Goal: Task Accomplishment & Management: Complete application form

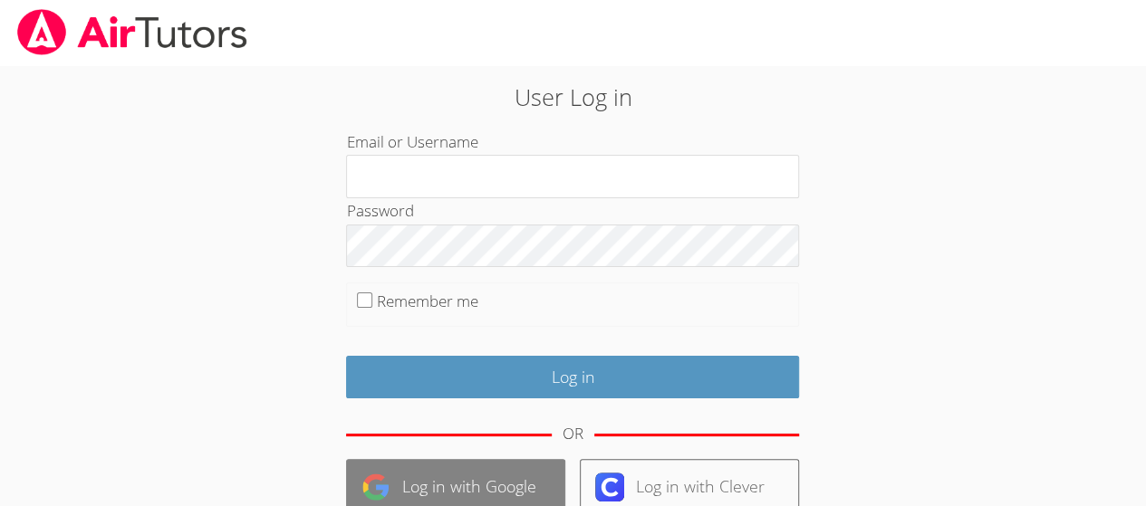
click at [527, 482] on link "Log in with Google" at bounding box center [455, 486] width 219 height 55
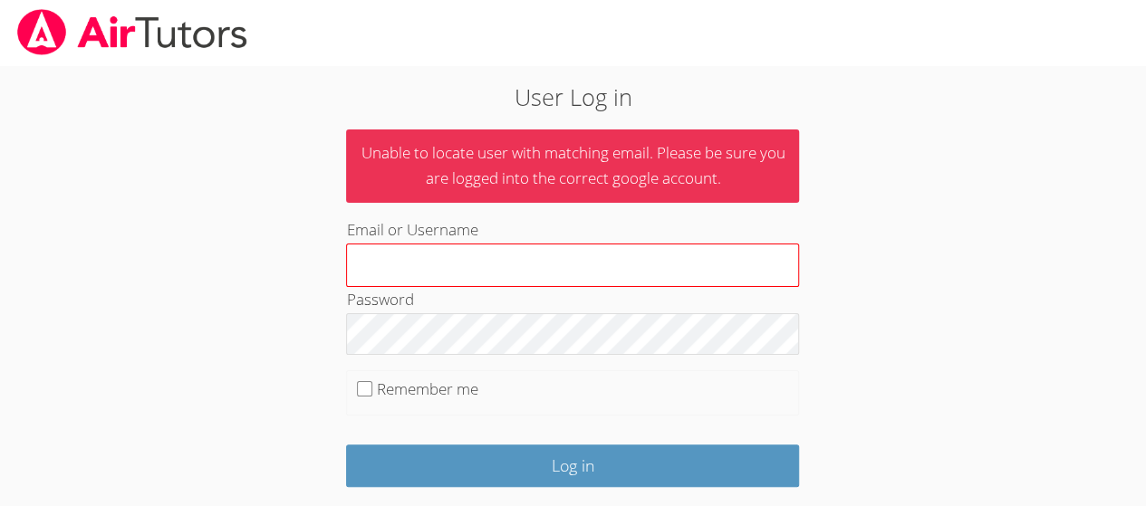
click at [636, 267] on input "Email or Username" at bounding box center [572, 265] width 453 height 43
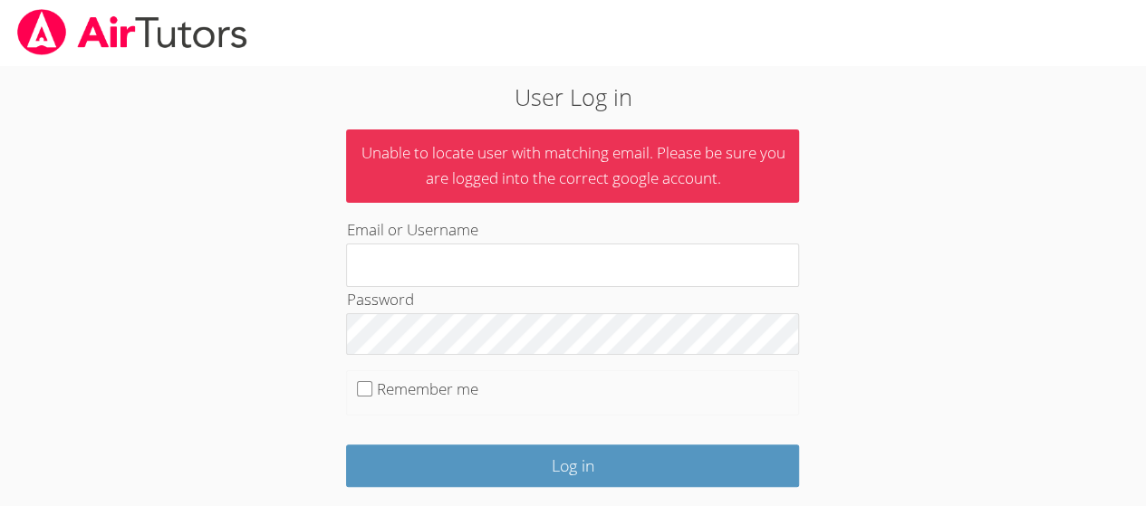
click at [684, 392] on fieldset "Remember me" at bounding box center [572, 392] width 453 height 45
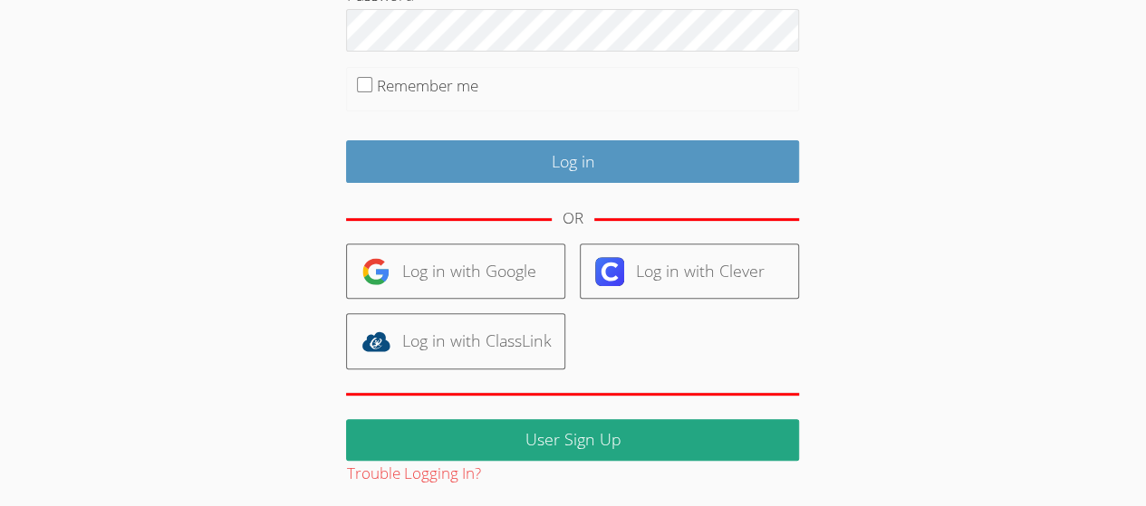
scroll to position [218, 0]
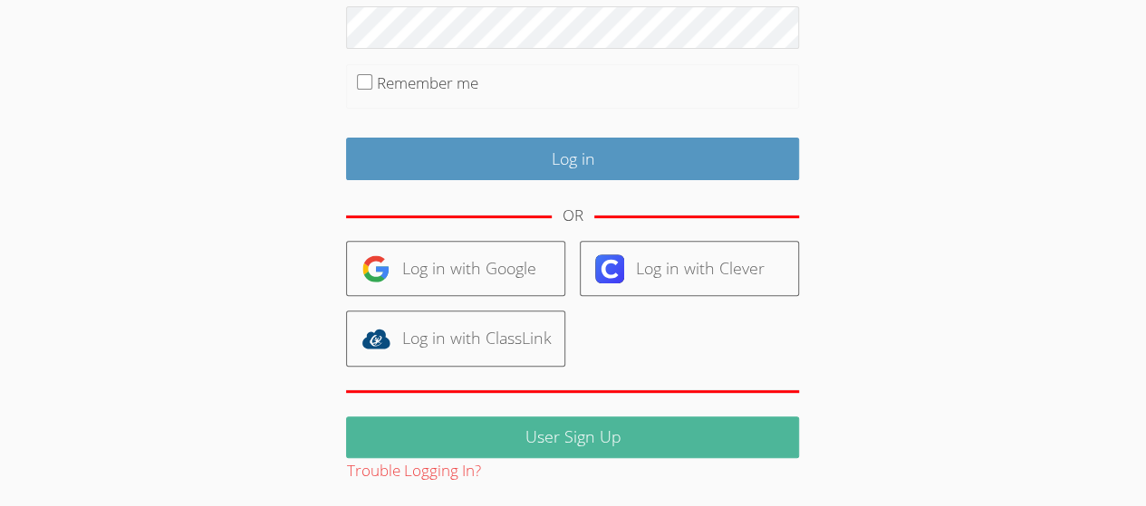
click at [638, 426] on link "User Sign Up" at bounding box center [572, 438] width 453 height 43
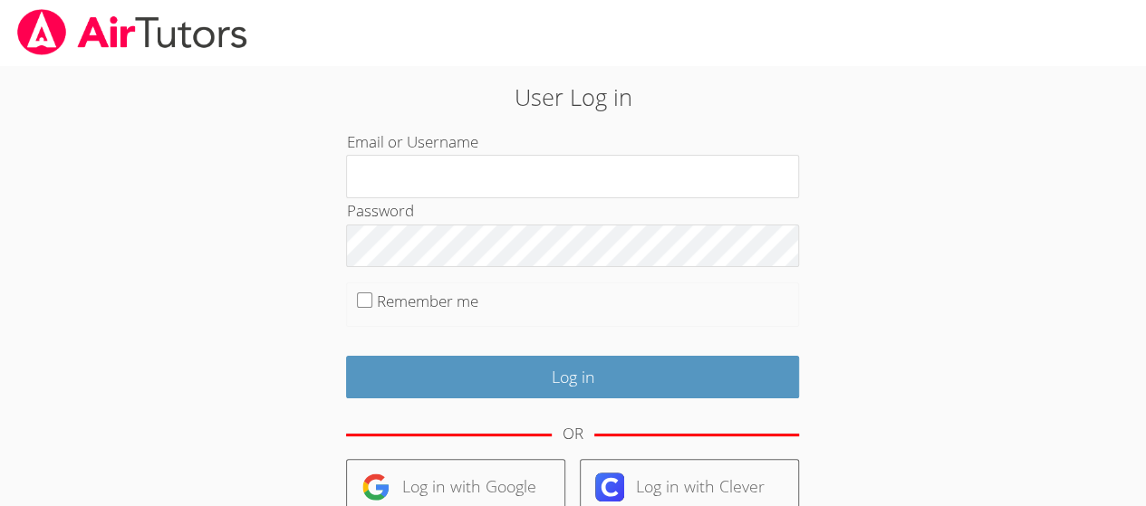
scroll to position [192, 0]
